Goal: Task Accomplishment & Management: Complete application form

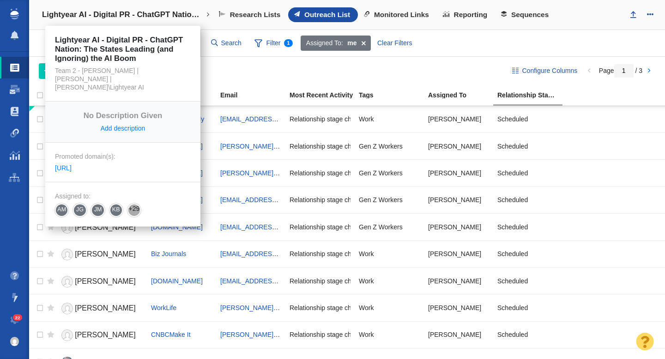
click at [106, 17] on h4 "Lightyear AI - Digital PR - ChatGPT Nation: The States Leading (and Ignoring) t…" at bounding box center [123, 14] width 162 height 9
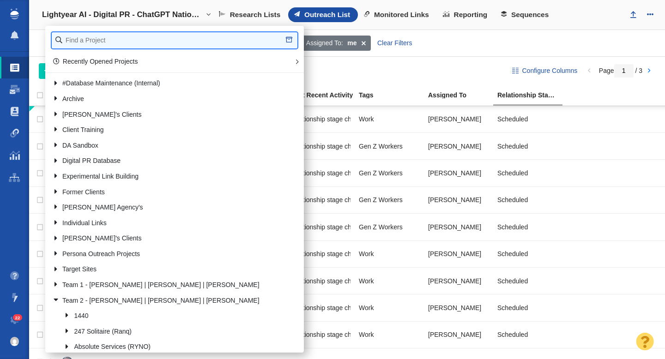
click at [109, 39] on input "text" at bounding box center [175, 40] width 246 height 16
type input "bbq"
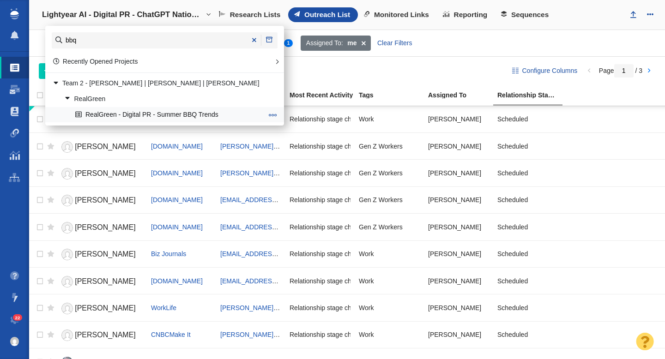
click at [141, 120] on link "RealGreen - Digital PR - Summer BBQ Trends" at bounding box center [169, 115] width 192 height 14
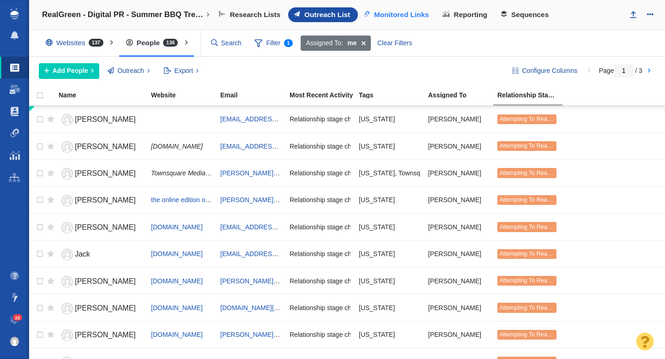
click at [412, 19] on link "Monitored Links" at bounding box center [397, 14] width 79 height 15
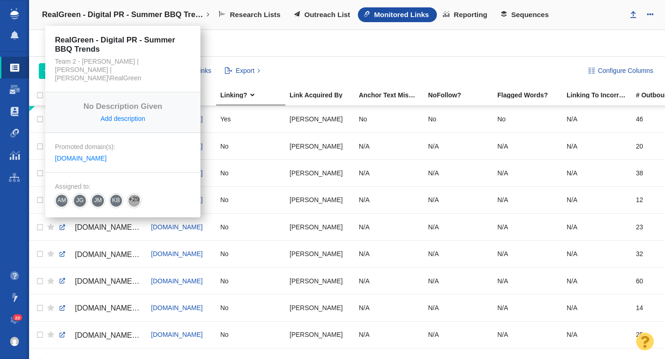
click at [169, 16] on h4 "RealGreen - Digital PR - Summer BBQ Trends" at bounding box center [123, 14] width 162 height 9
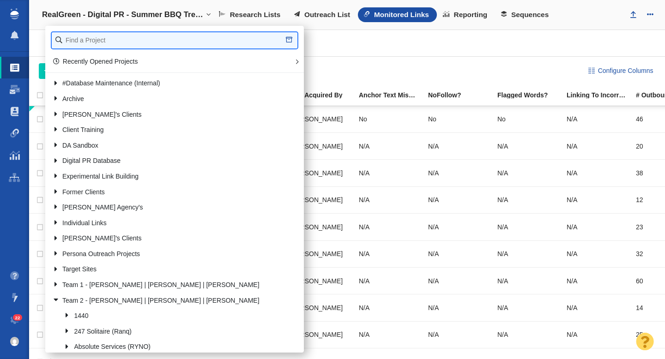
click at [166, 42] on input "text" at bounding box center [175, 40] width 246 height 16
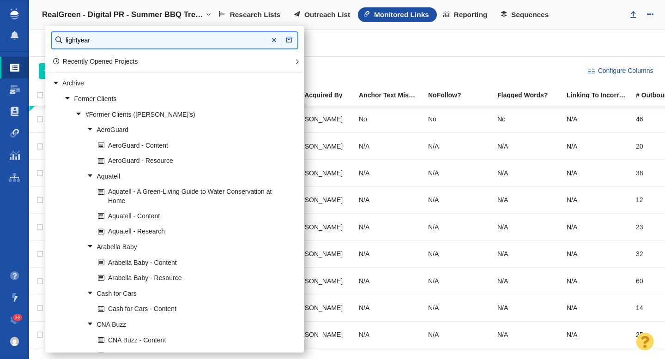
type input "lightyear"
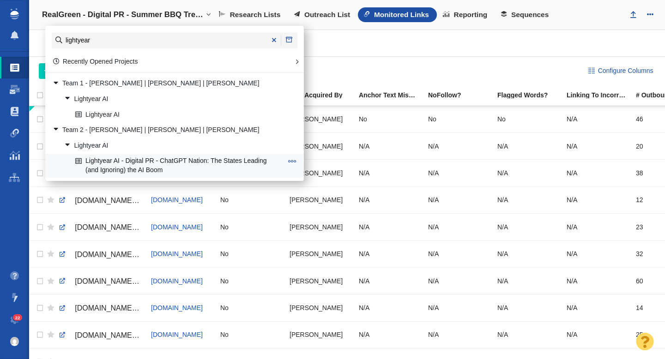
click at [156, 163] on link "Lightyear AI - Digital PR - ChatGPT Nation: The States Leading (and Ignoring) t…" at bounding box center [179, 165] width 212 height 23
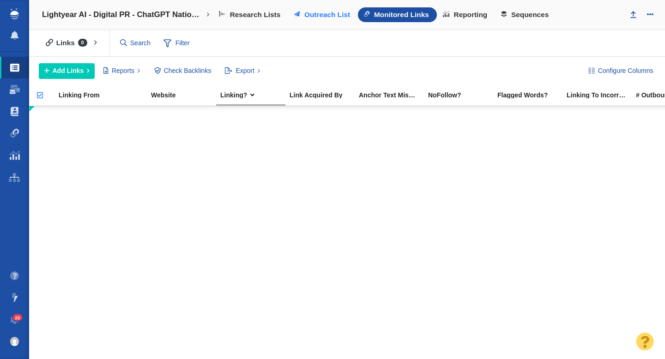
click at [321, 8] on link "Outreach List" at bounding box center [323, 14] width 70 height 15
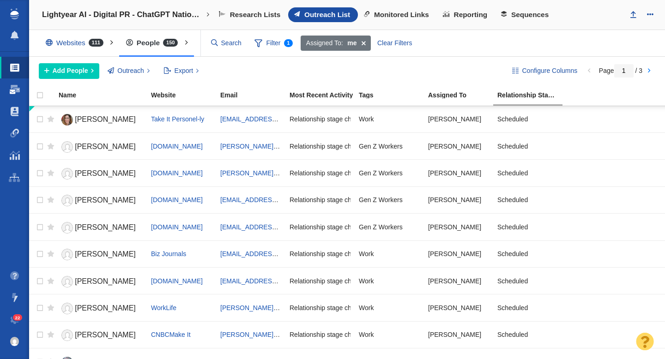
click at [15, 83] on link "Dashboard" at bounding box center [14, 89] width 29 height 22
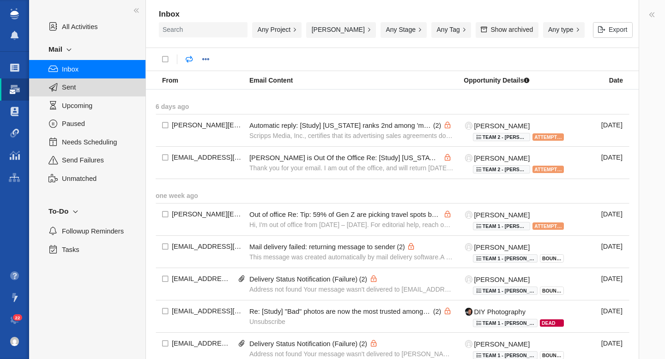
click at [78, 88] on span "Sent" at bounding box center [98, 87] width 73 height 10
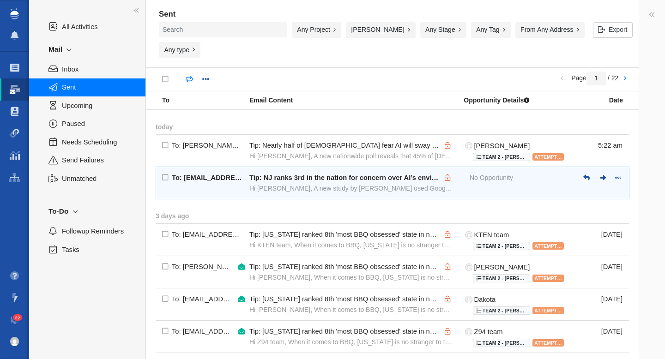
click at [287, 184] on div "Hi Steven, A new study by Lightyear used Google Trends to track AI-related sear…" at bounding box center [351, 188] width 204 height 8
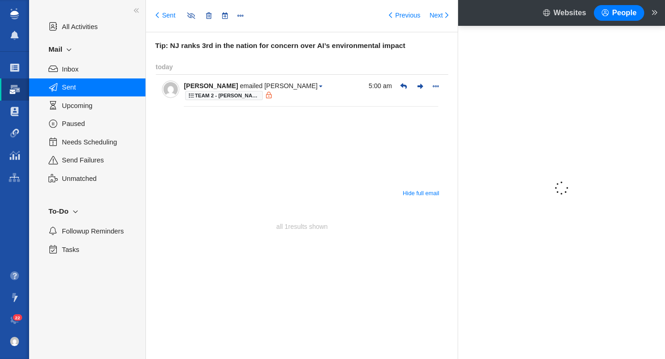
type input "message:1421905396"
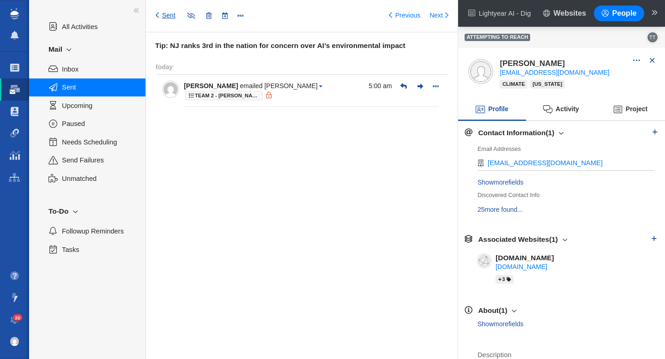
click at [163, 14] on link "Sent" at bounding box center [166, 15] width 20 height 9
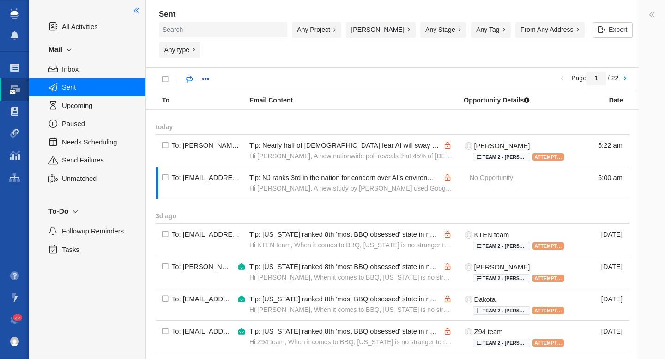
click at [139, 10] on span at bounding box center [136, 10] width 6 height 9
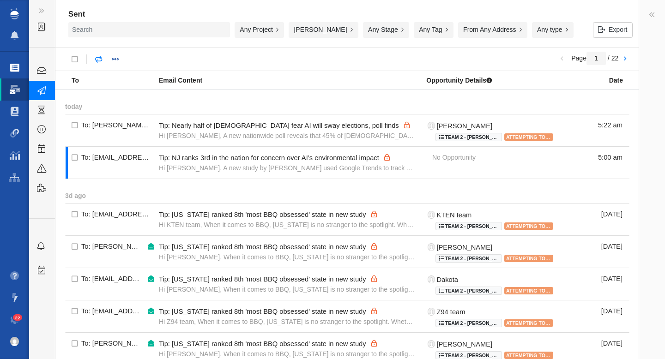
click at [18, 68] on span at bounding box center [14, 67] width 9 height 9
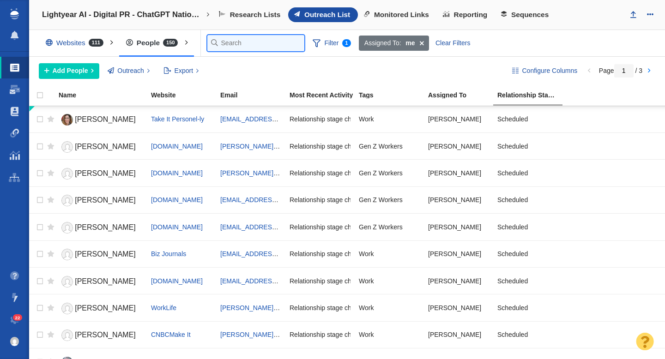
click at [226, 43] on input "text" at bounding box center [255, 43] width 97 height 16
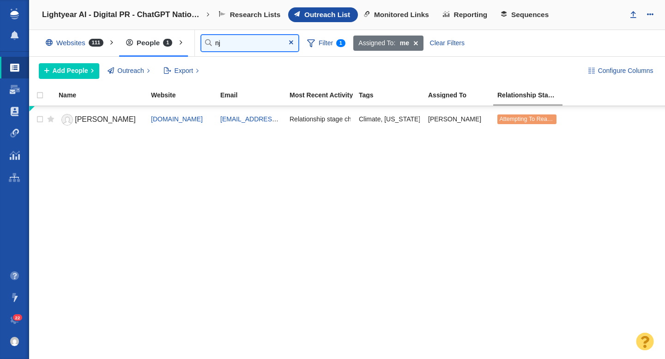
type input "n"
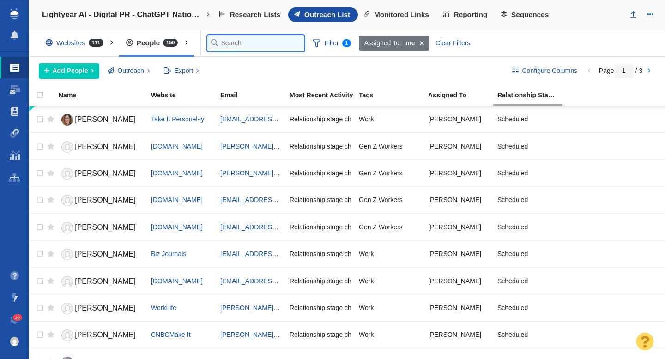
click at [229, 41] on input "text" at bounding box center [255, 43] width 97 height 16
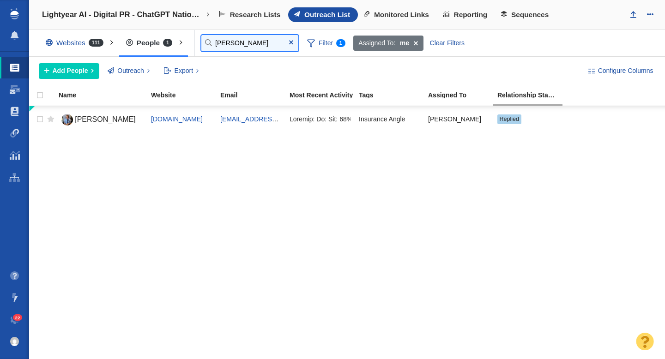
type input "joe"
click at [12, 93] on span at bounding box center [15, 89] width 10 height 9
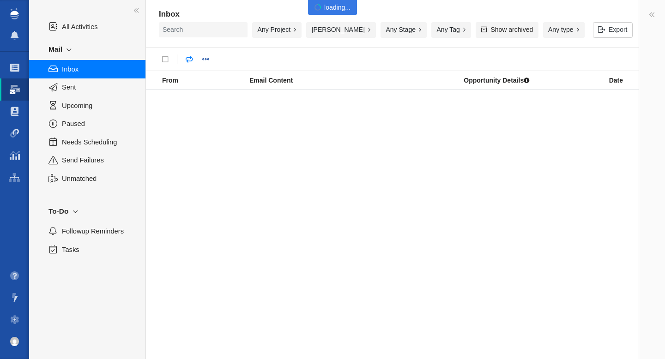
click at [86, 87] on span "Sent" at bounding box center [98, 87] width 73 height 10
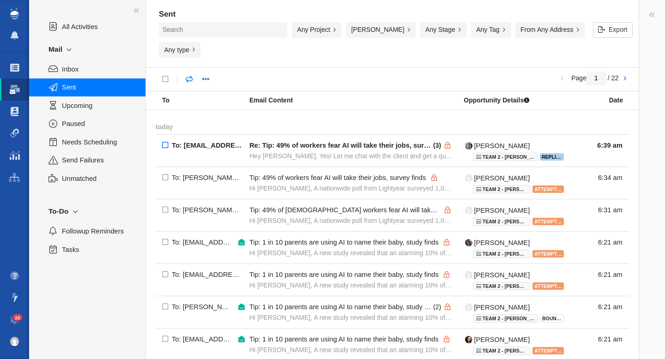
click at [167, 134] on input "checkbox" at bounding box center [165, 146] width 19 height 24
click at [280, 71] on link at bounding box center [273, 79] width 18 height 17
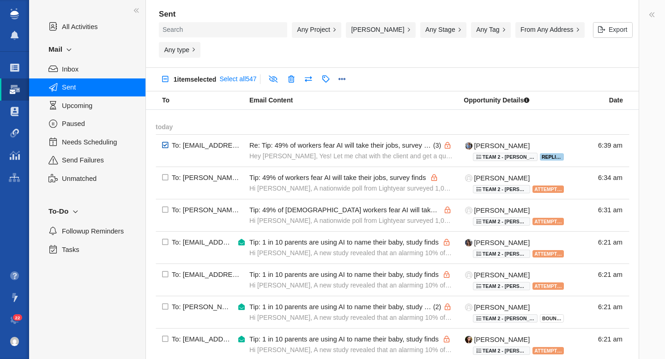
click at [166, 134] on input "checkbox" at bounding box center [165, 146] width 19 height 24
checkbox input "false"
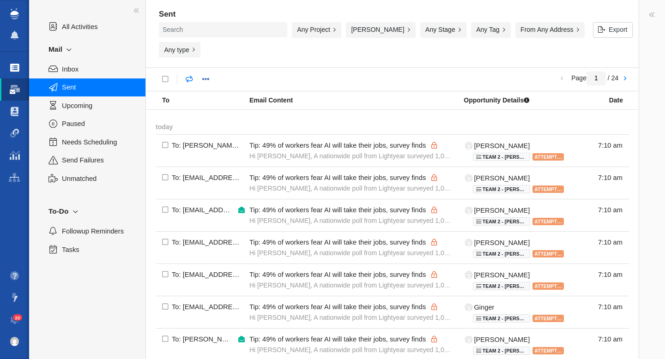
click at [14, 67] on span at bounding box center [14, 67] width 9 height 9
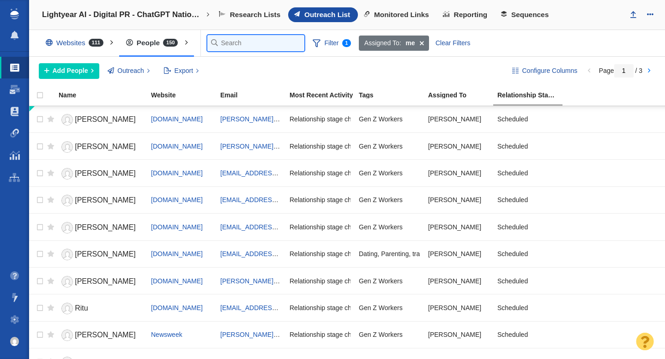
click at [221, 45] on input "text" at bounding box center [255, 43] width 97 height 16
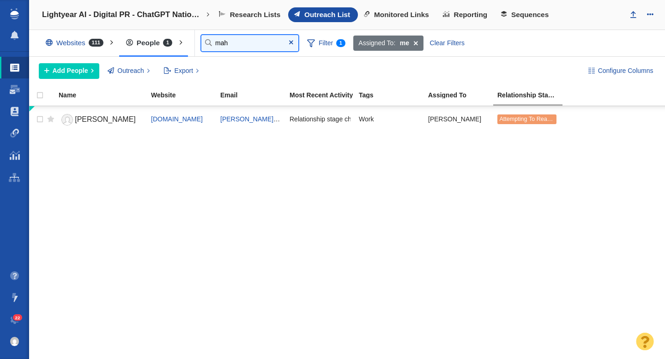
type input "mah"
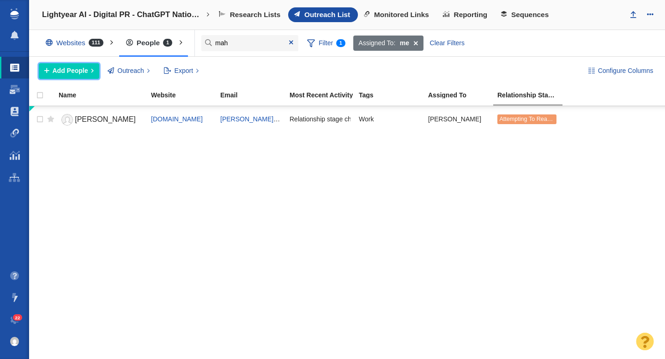
click at [67, 69] on span "Add People" at bounding box center [71, 71] width 36 height 10
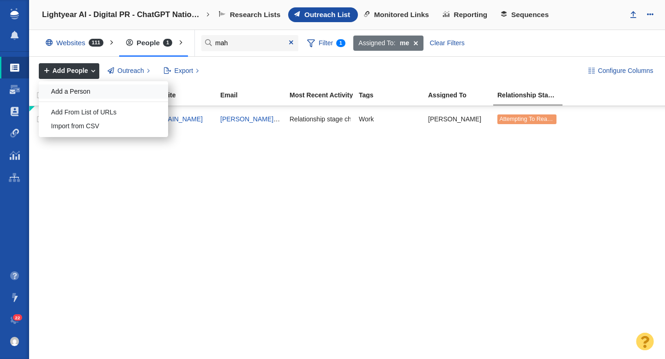
click at [71, 86] on div "Add a Person" at bounding box center [103, 91] width 129 height 14
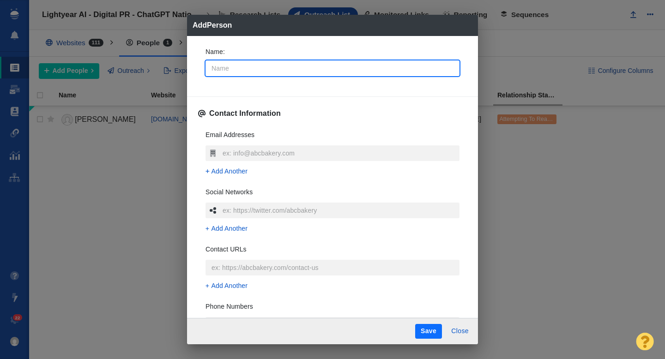
type input "I"
type textarea "x"
type input "Is"
type textarea "x"
type input "Isl"
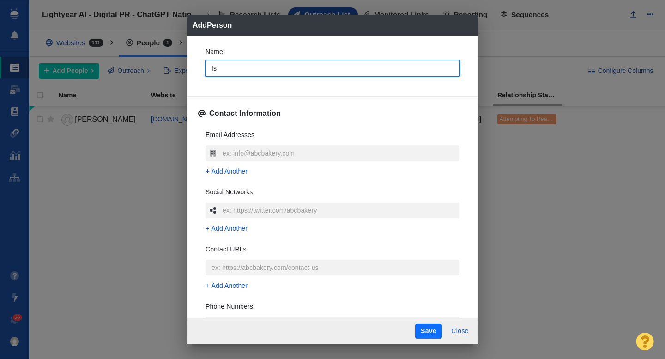
type textarea "x"
type input "Isla"
type textarea "x"
type input "[DEMOGRAPHIC_DATA]"
type textarea "x"
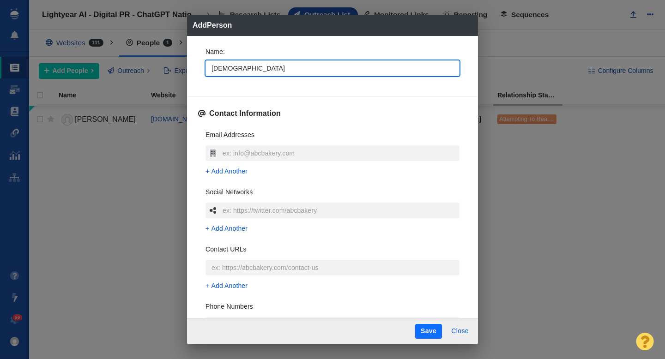
type input "[DEMOGRAPHIC_DATA]"
type textarea "x"
click at [198, 84] on div "Name : [DEMOGRAPHIC_DATA]" at bounding box center [332, 64] width 269 height 49
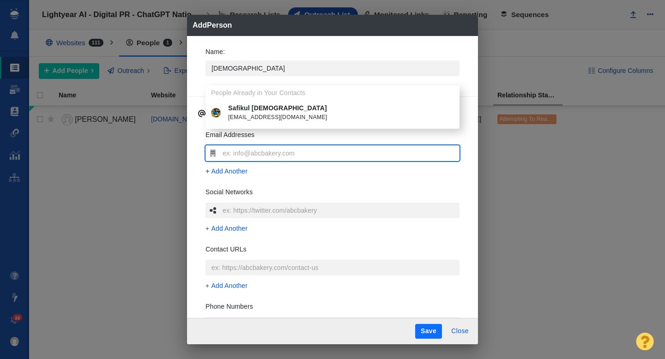
click at [235, 152] on input "text" at bounding box center [339, 153] width 239 height 16
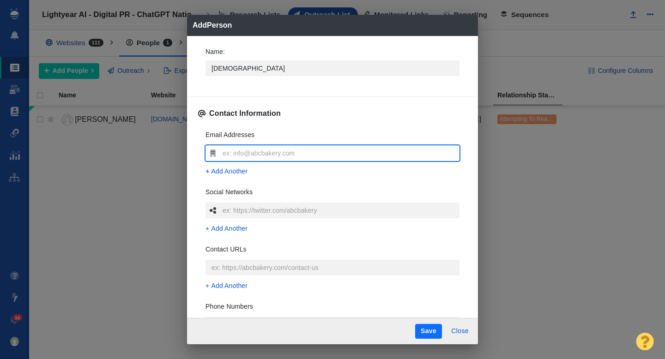
type input "[EMAIL_ADDRESS][PERSON_NAME][PERSON_NAME][DOMAIN_NAME]"
type textarea "x"
type input "[EMAIL_ADDRESS][PERSON_NAME][PERSON_NAME][DOMAIN_NAME]"
click at [199, 160] on div "Email Addresses [EMAIL_ADDRESS][PERSON_NAME][PERSON_NAME][DOMAIN_NAME] Add Anot…" at bounding box center [332, 260] width 269 height 275
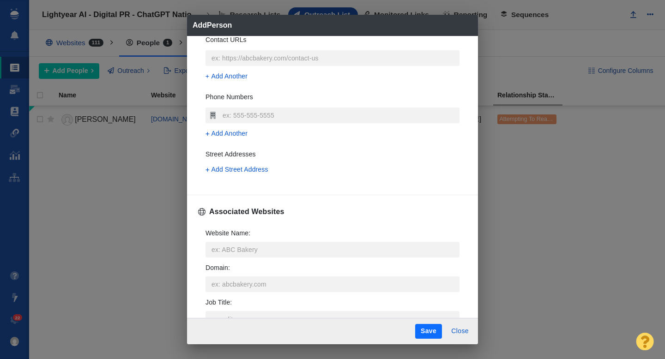
scroll to position [229, 0]
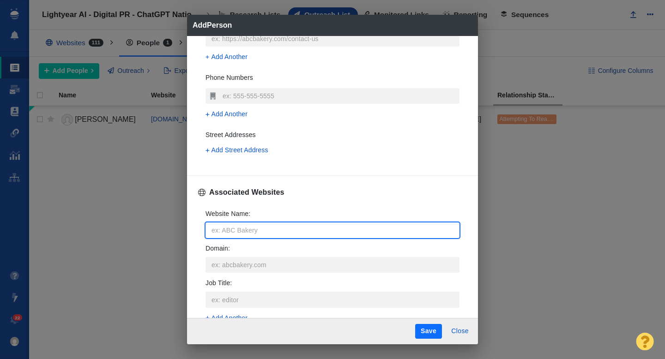
click at [218, 233] on input "Website Name :" at bounding box center [332, 231] width 254 height 16
type input "p"
type textarea "x"
type input "pe"
type textarea "x"
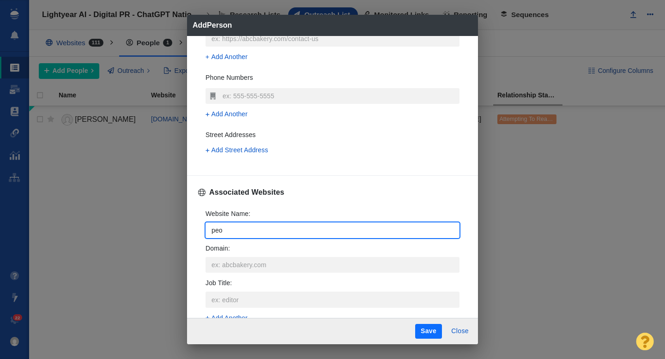
type input "peop"
type textarea "x"
type input "peopl"
type textarea "x"
type input "people"
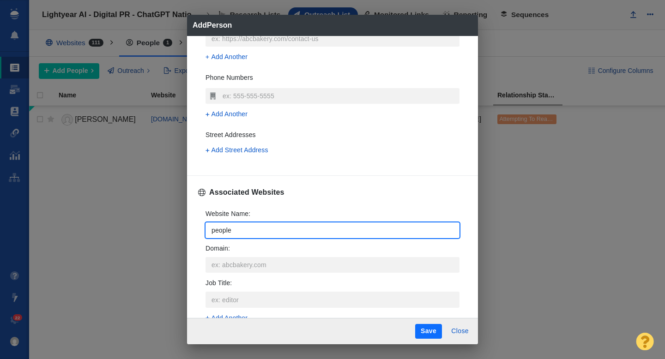
type textarea "x"
type input "peoplea"
type textarea "x"
type input "peoplean"
type textarea "x"
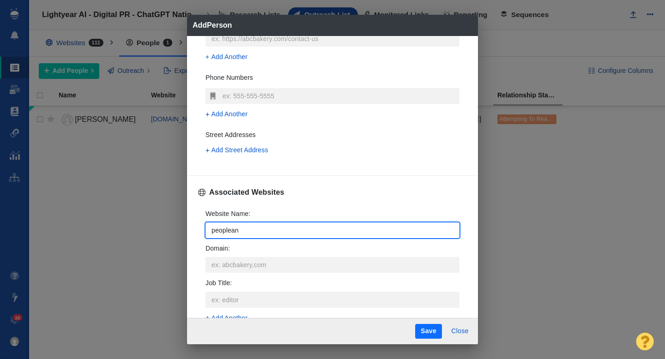
type input "peoplea"
type textarea "x"
type input "people"
type textarea "x"
type input "peoplem"
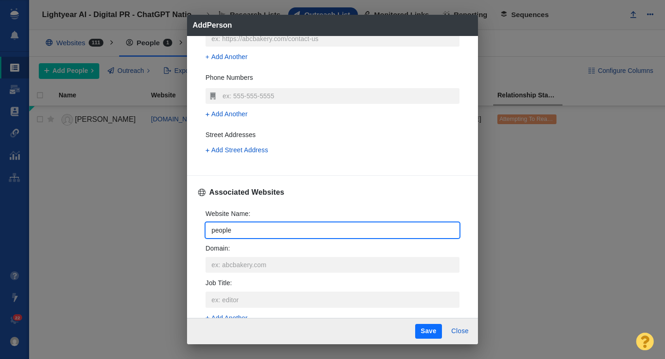
type textarea "x"
type input "peoplema"
type textarea "x"
type input "peopleman"
type textarea "x"
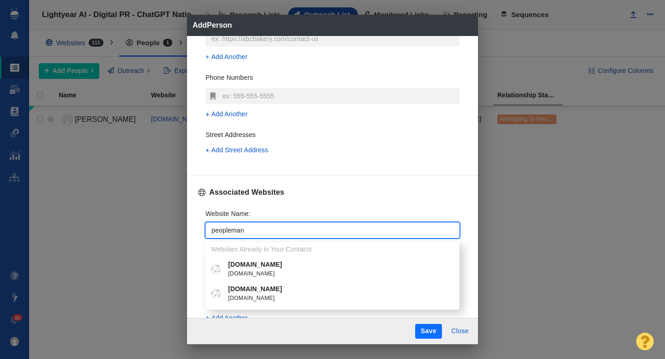
type input "peoplemana"
type textarea "x"
type input "peoplemanag"
type textarea "x"
type input "peoplemanage"
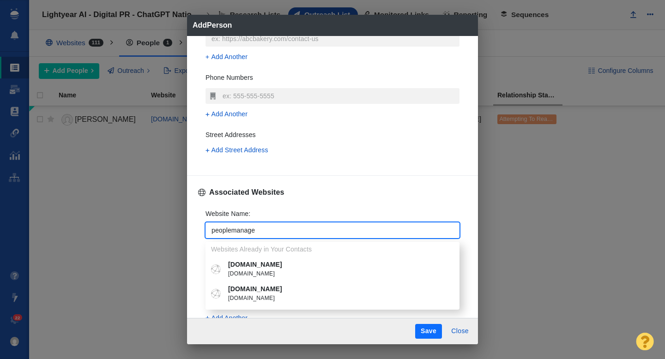
type textarea "x"
type input "peoplemanagem"
type textarea "x"
type input "peoplemanagemen"
type textarea "x"
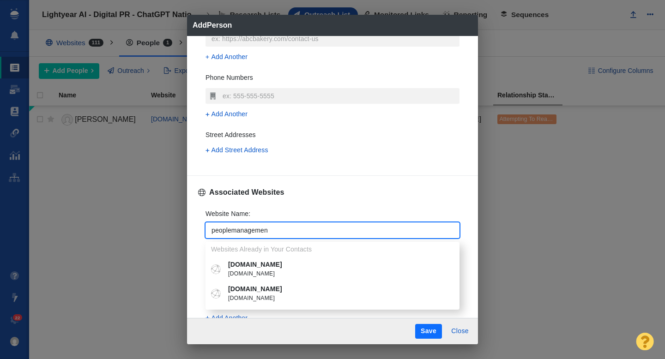
type input "peoplemanagement"
type textarea "x"
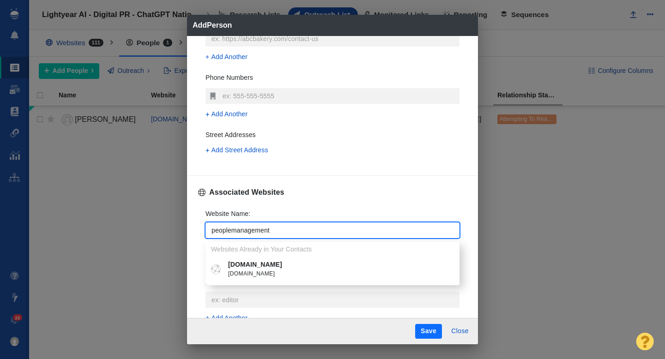
type input "peoplemanagement"
click at [276, 274] on span "[DOMAIN_NAME]" at bounding box center [339, 274] width 222 height 9
type textarea "x"
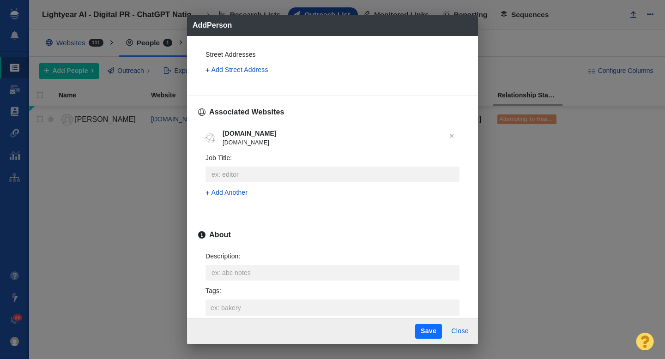
scroll to position [317, 0]
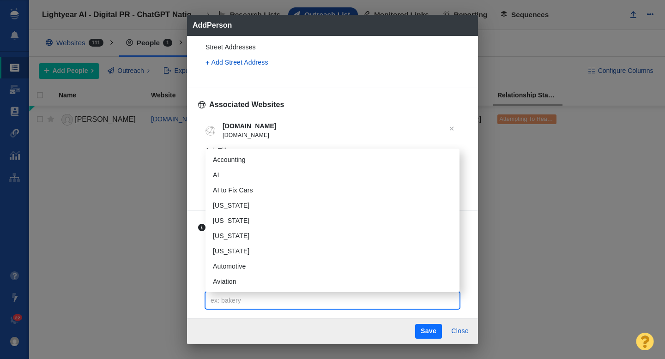
click at [229, 298] on input "Tags :" at bounding box center [332, 300] width 248 height 17
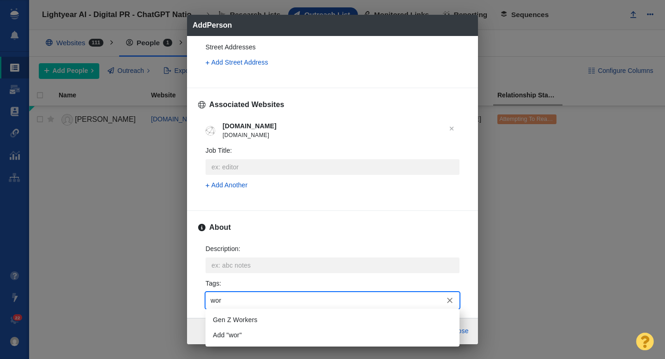
type input "work"
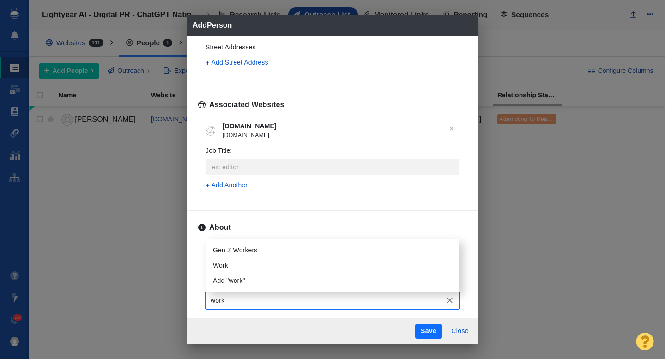
click at [229, 272] on li "Work" at bounding box center [332, 265] width 254 height 15
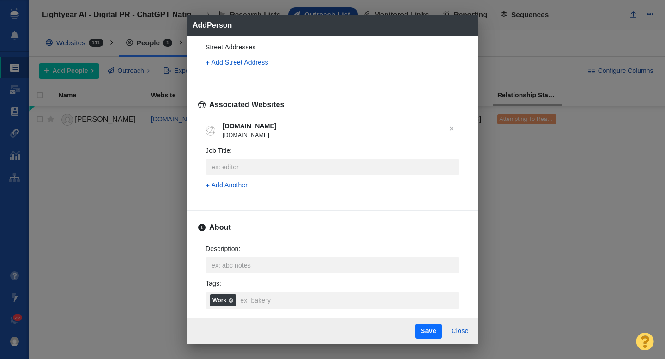
click at [428, 330] on button "Save" at bounding box center [428, 331] width 27 height 15
type textarea "x"
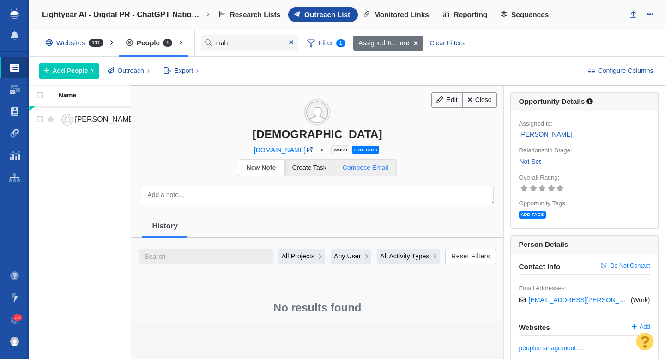
click at [362, 174] on link "Compose Email" at bounding box center [365, 168] width 62 height 16
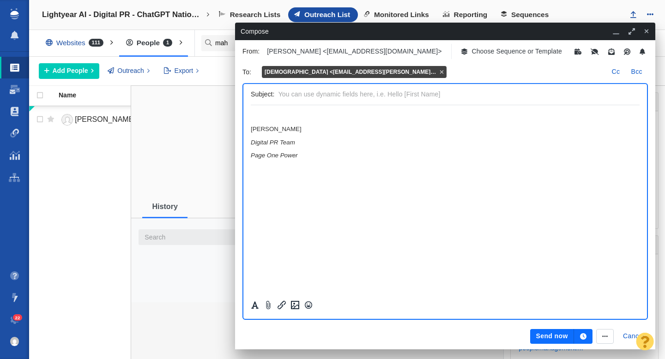
scroll to position [0, 0]
click at [471, 52] on p "Choose Sequence or Template" at bounding box center [516, 52] width 90 height 10
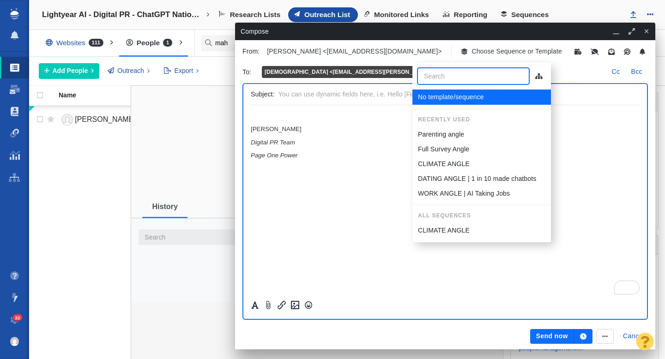
click at [464, 191] on p "WORK ANGLE | AI Taking Jobs" at bounding box center [464, 194] width 92 height 10
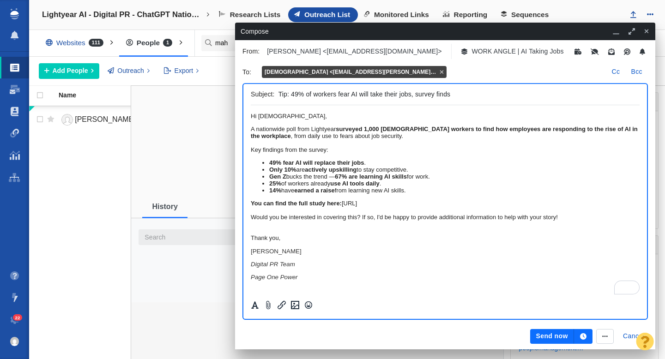
click at [543, 336] on button "Send now" at bounding box center [551, 336] width 43 height 15
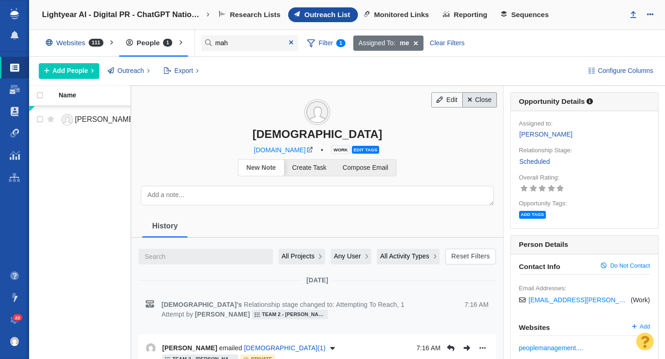
click at [481, 100] on link "Close" at bounding box center [479, 100] width 35 height 16
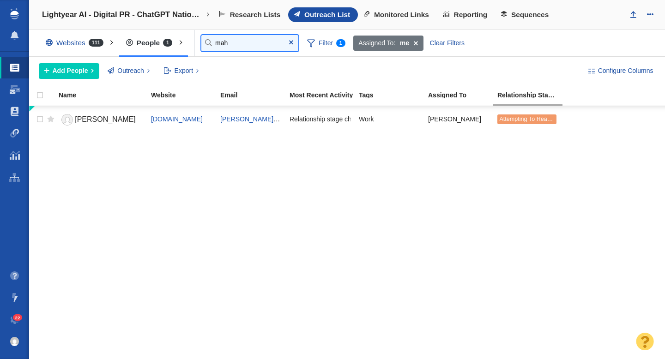
click at [234, 45] on input "mah" at bounding box center [249, 43] width 97 height 16
type input "[DEMOGRAPHIC_DATA]"
click at [234, 45] on input "[DEMOGRAPHIC_DATA]" at bounding box center [249, 43] width 97 height 16
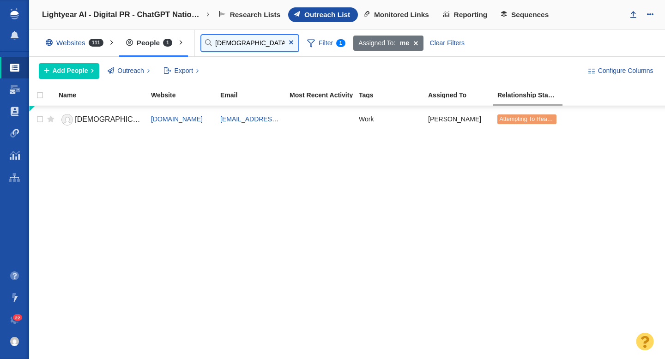
click at [234, 45] on input "[DEMOGRAPHIC_DATA]" at bounding box center [249, 43] width 97 height 16
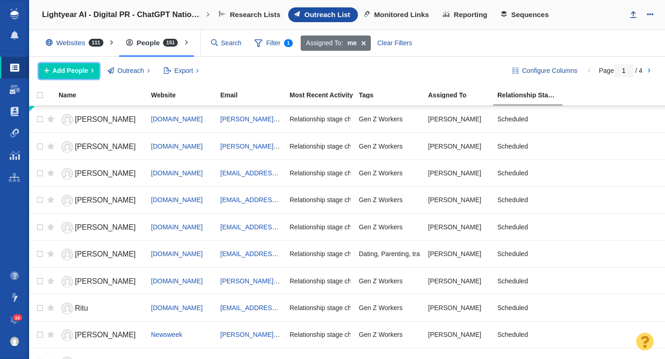
click at [77, 70] on span "Add People" at bounding box center [71, 71] width 36 height 10
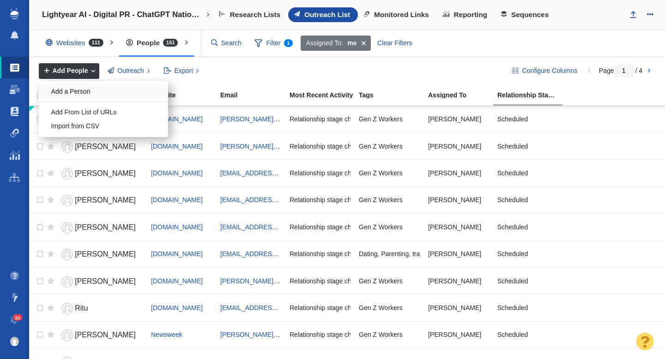
click at [82, 89] on div "Add a Person" at bounding box center [103, 91] width 129 height 14
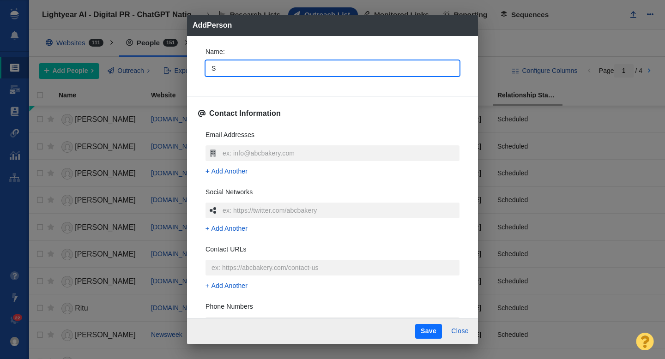
type input "So"
type textarea "x"
type input "Soph"
type textarea "x"
type input "[PERSON_NAME]"
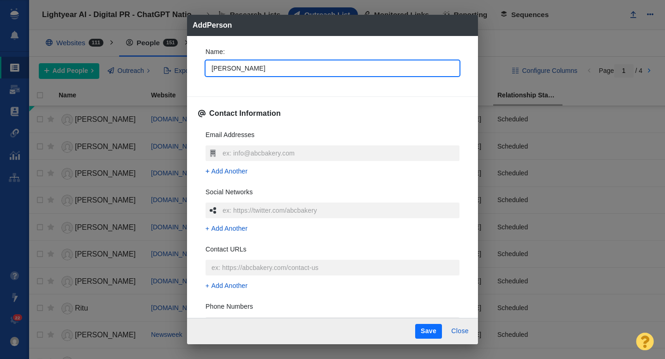
type textarea "x"
type input "[PERSON_NAME]"
click at [194, 78] on div "Name : [PERSON_NAME] Contact Information Email Addresses Add Another Social Net…" at bounding box center [332, 176] width 291 height 281
type textarea "x"
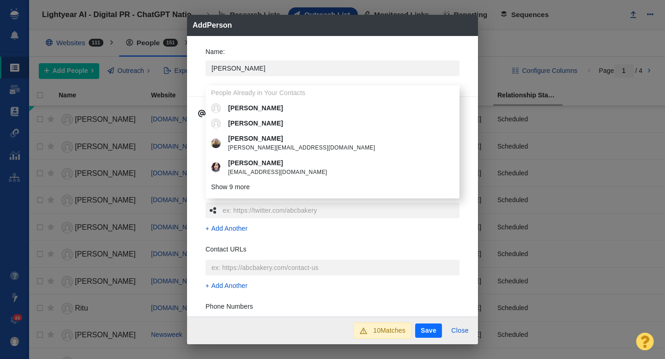
click at [199, 80] on div "Name : [PERSON_NAME] People Already in Your Contacts [PERSON_NAME] [PERSON_NAME…" at bounding box center [332, 64] width 269 height 49
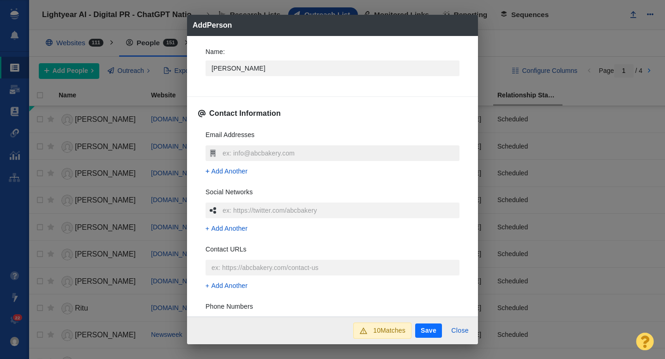
click at [248, 153] on input "text" at bounding box center [339, 153] width 239 height 16
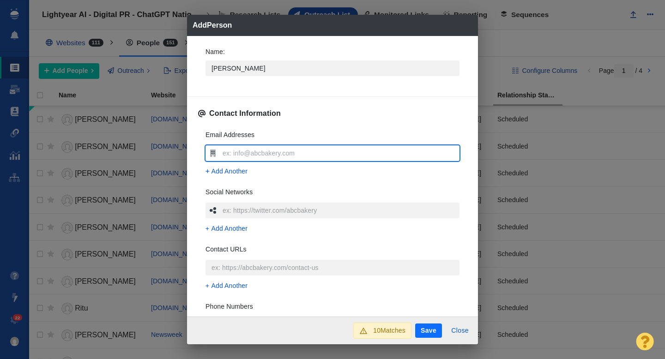
type input "[PERSON_NAME][EMAIL_ADDRESS][DOMAIN_NAME]"
type textarea "x"
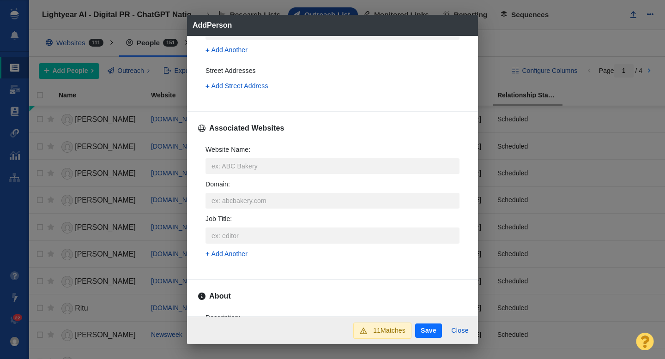
scroll to position [329, 0]
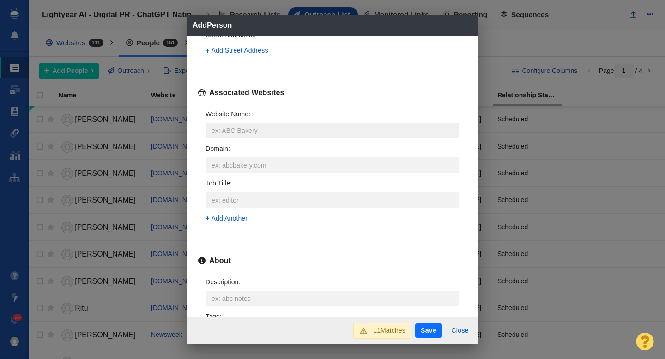
type input "[PERSON_NAME][EMAIL_ADDRESS][DOMAIN_NAME]"
click at [253, 131] on input "Website Name :" at bounding box center [332, 131] width 254 height 16
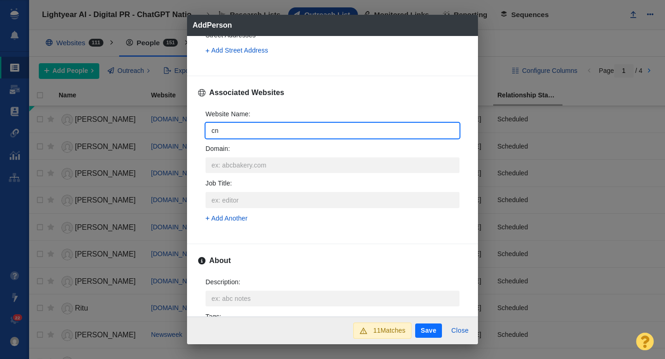
type input "cnb"
type textarea "x"
type input "cnbc"
type textarea "x"
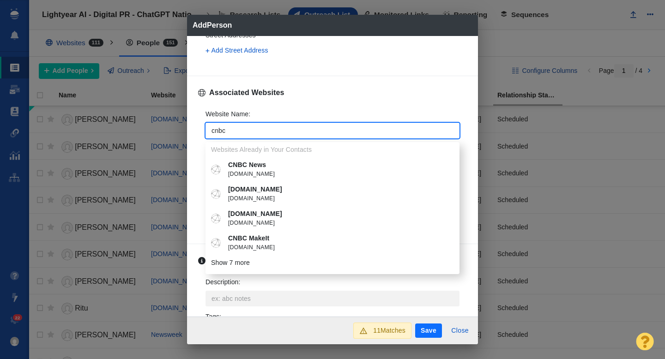
type input "cnbc"
click at [255, 167] on p "CNBC News" at bounding box center [339, 165] width 222 height 10
type textarea "x"
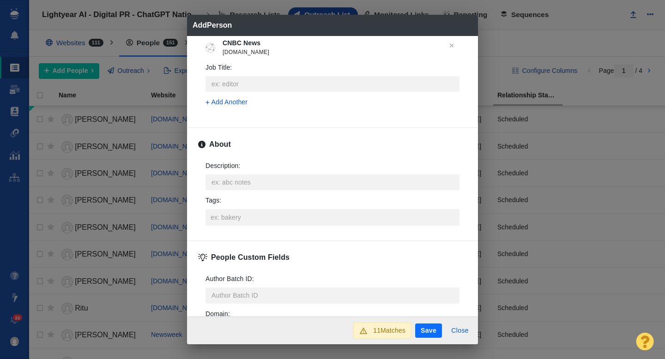
scroll to position [457, 0]
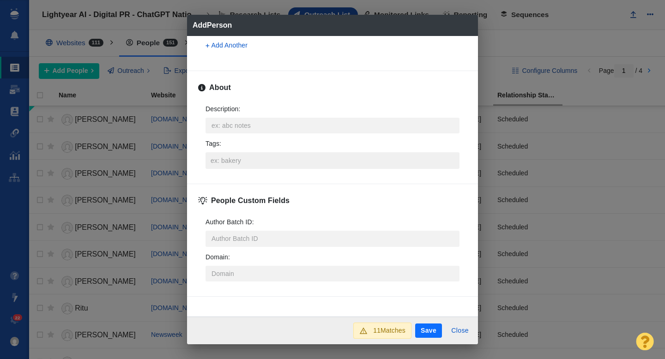
click at [241, 154] on input "Tags :" at bounding box center [332, 160] width 248 height 17
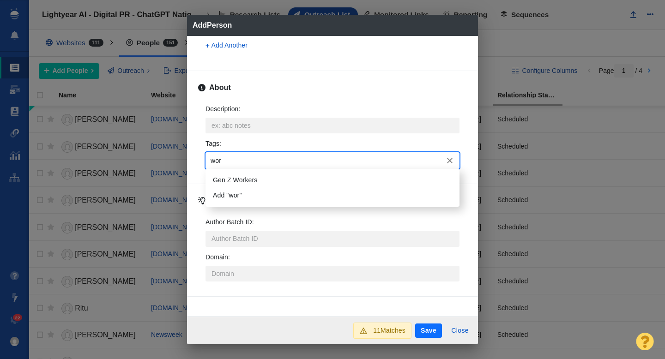
type input "work"
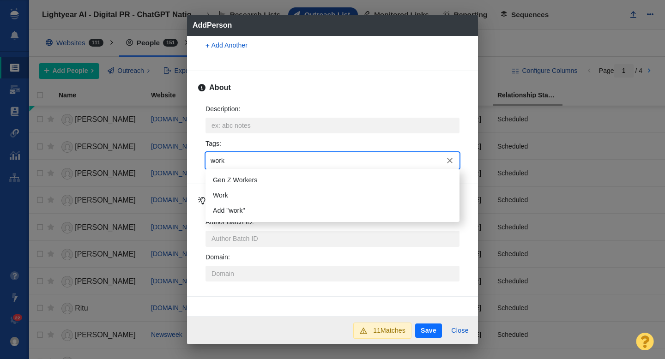
click at [259, 199] on li "Work" at bounding box center [332, 195] width 254 height 15
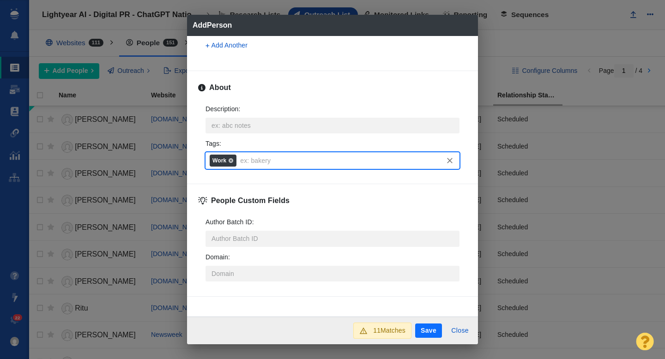
click at [425, 329] on button "Save" at bounding box center [428, 331] width 27 height 15
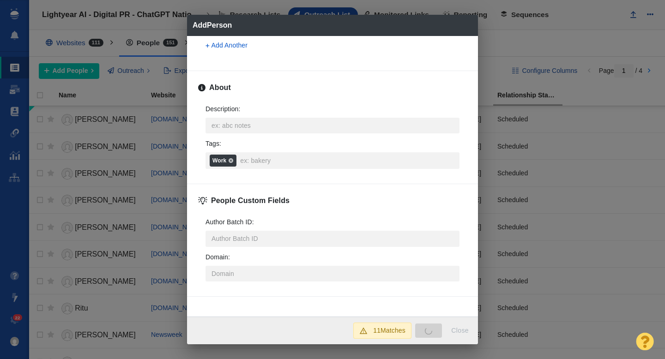
type textarea "x"
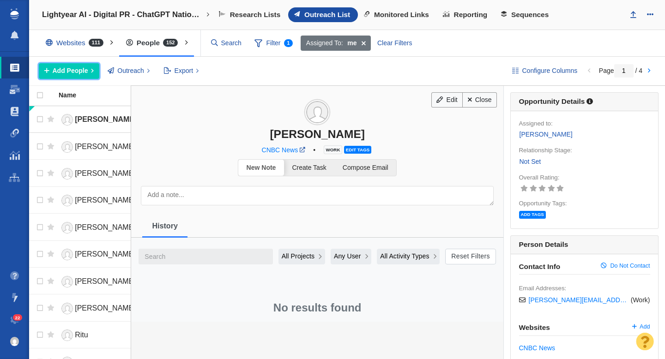
click at [83, 70] on span "Add People" at bounding box center [71, 71] width 36 height 10
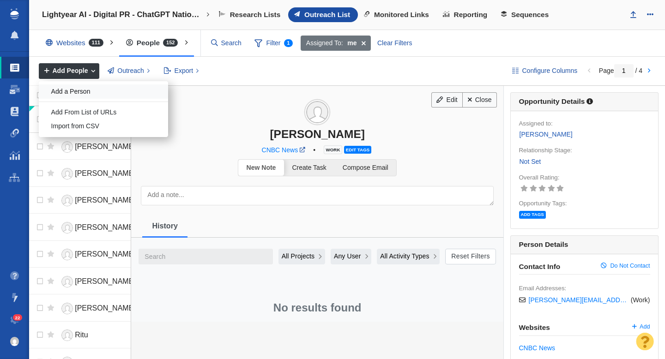
click at [90, 96] on div "Add a Person" at bounding box center [103, 91] width 129 height 14
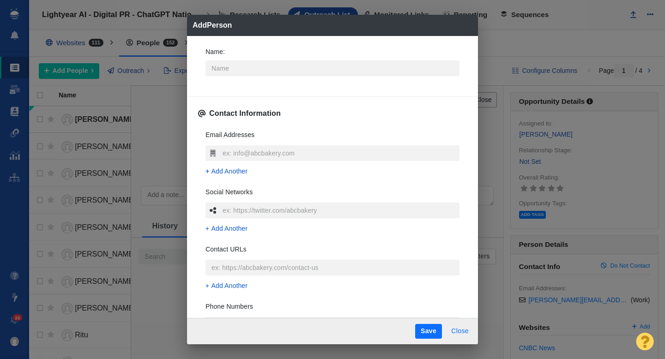
click at [463, 329] on button "Close" at bounding box center [460, 331] width 29 height 15
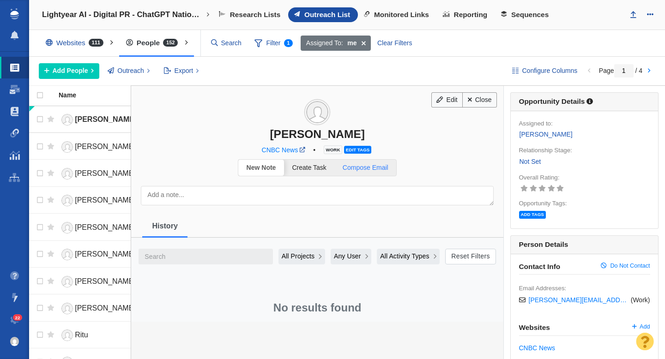
click at [374, 164] on span "Compose Email" at bounding box center [366, 167] width 46 height 7
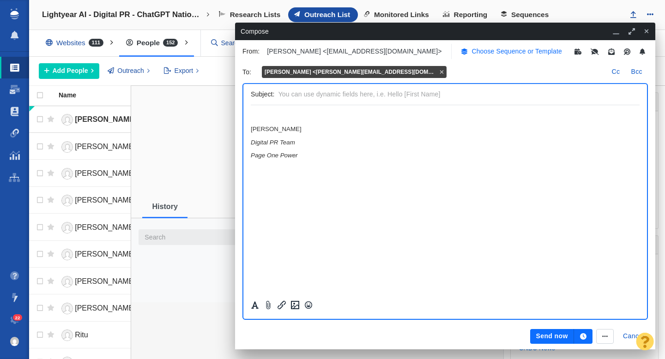
scroll to position [0, 0]
click at [471, 49] on p "Choose Sequence or Template" at bounding box center [516, 52] width 90 height 10
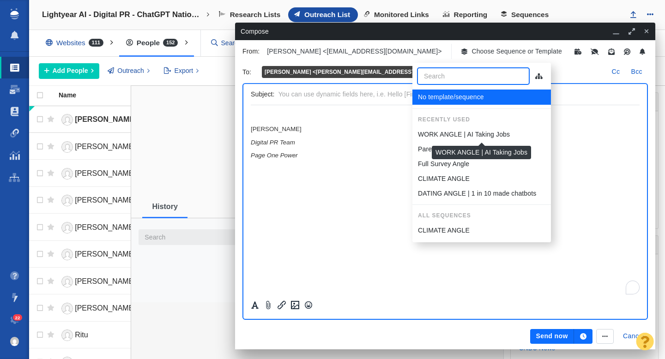
click at [453, 136] on p "WORK ANGLE | AI Taking Jobs" at bounding box center [464, 135] width 92 height 10
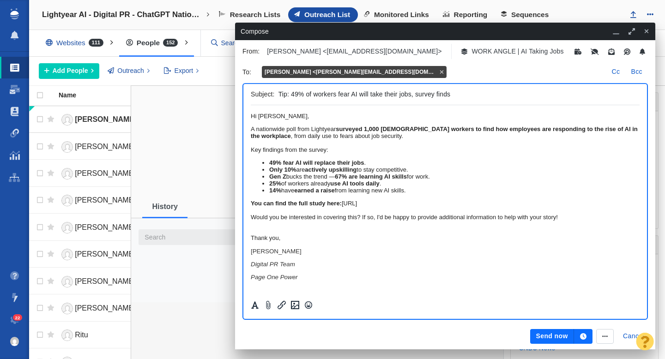
click at [546, 336] on button "Send now" at bounding box center [551, 336] width 43 height 15
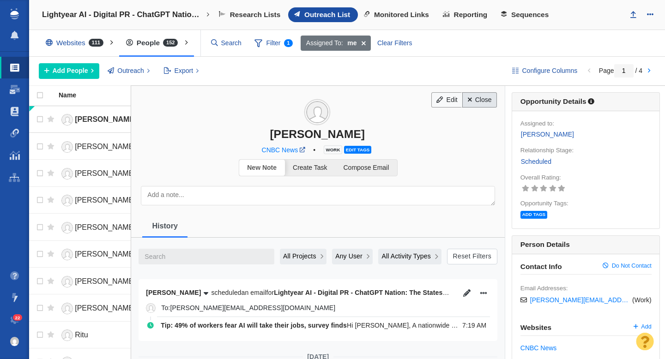
click at [488, 100] on link "Close" at bounding box center [479, 100] width 35 height 16
